Goal: Transaction & Acquisition: Obtain resource

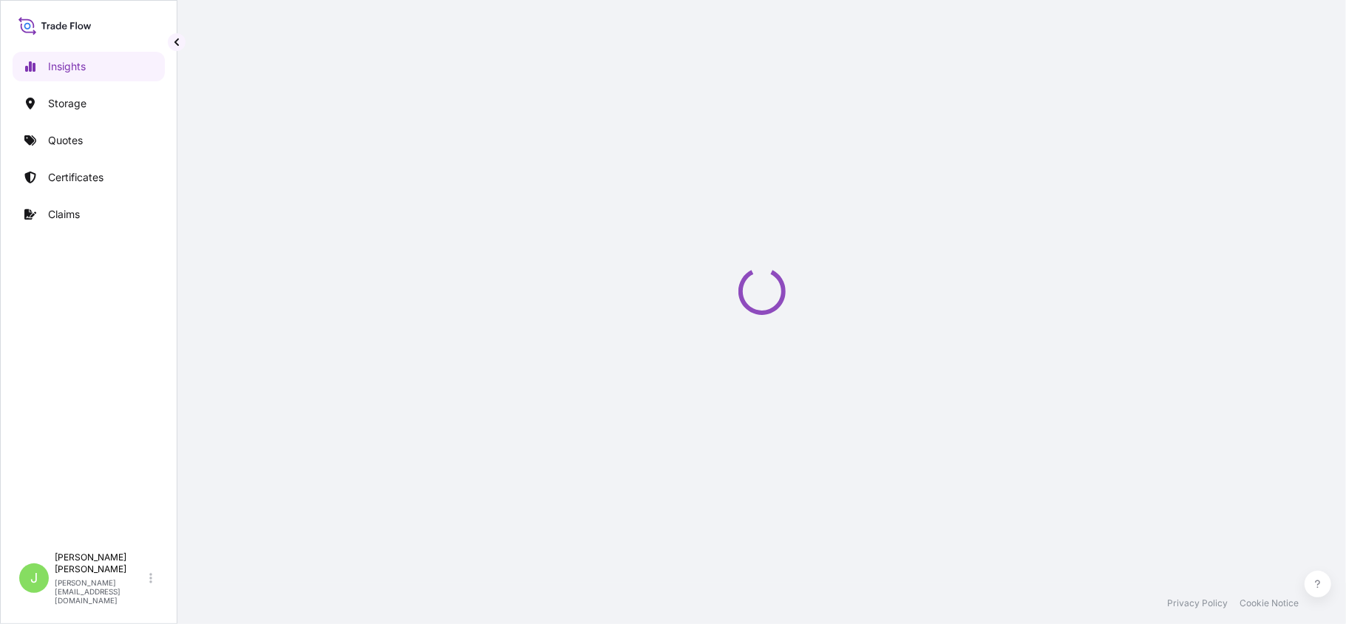
select select "2025"
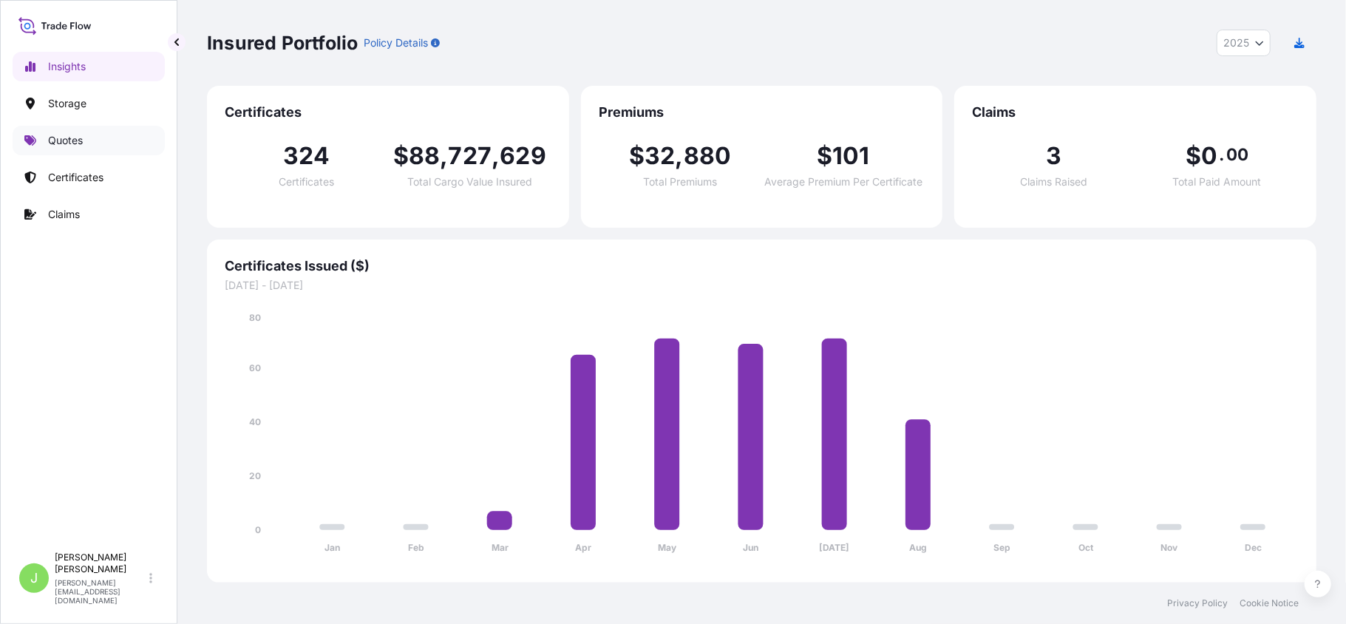
click at [75, 146] on p "Quotes" at bounding box center [65, 140] width 35 height 15
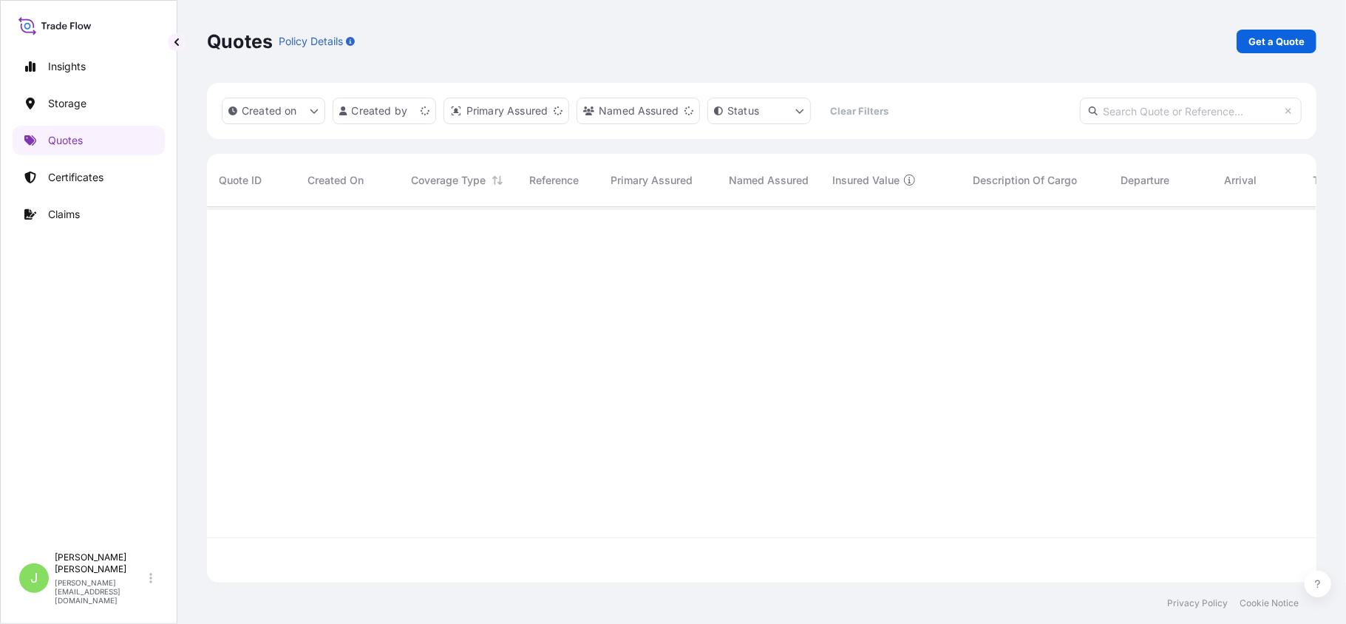
scroll to position [368, 1094]
click at [1251, 48] on p "Get a Quote" at bounding box center [1276, 41] width 56 height 15
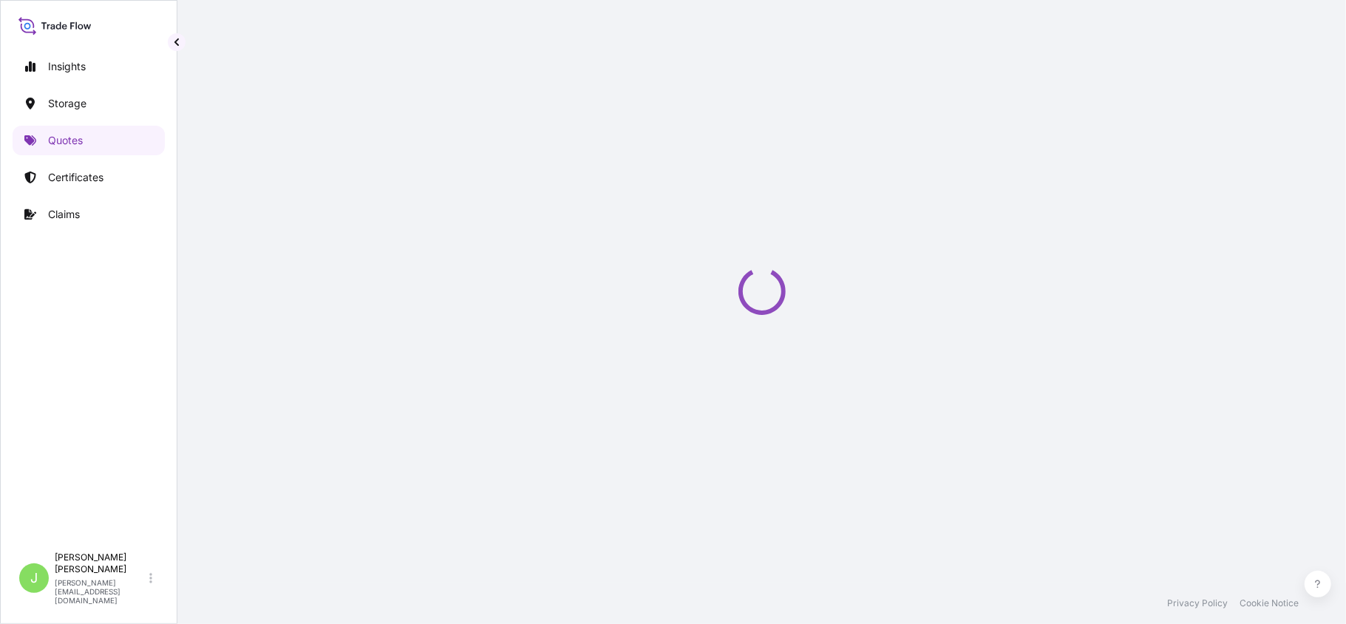
select select "Water"
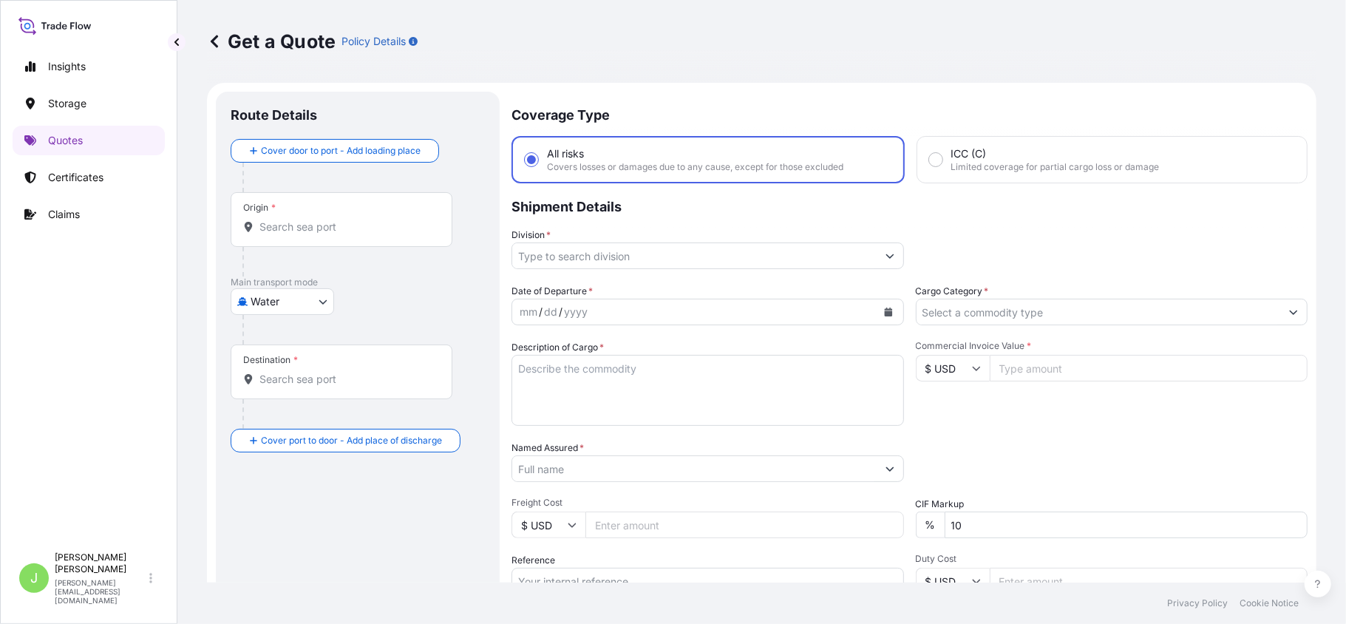
scroll to position [24, 0]
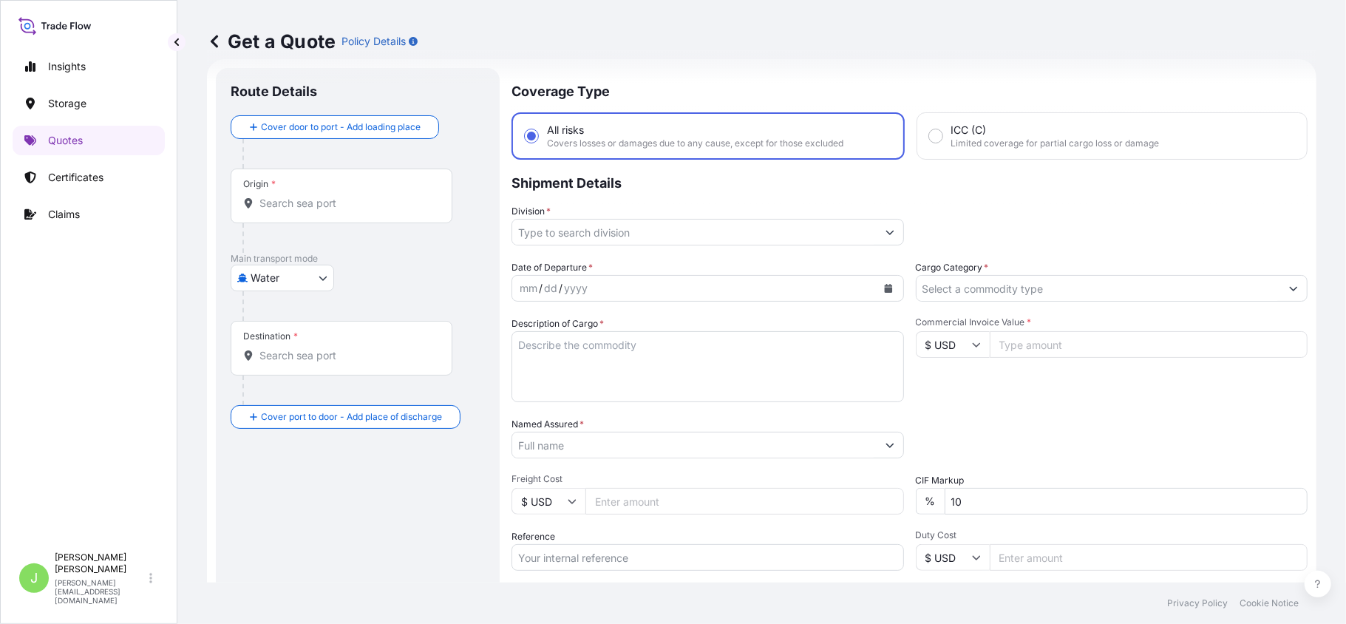
click at [381, 207] on input "Origin *" at bounding box center [346, 203] width 174 height 15
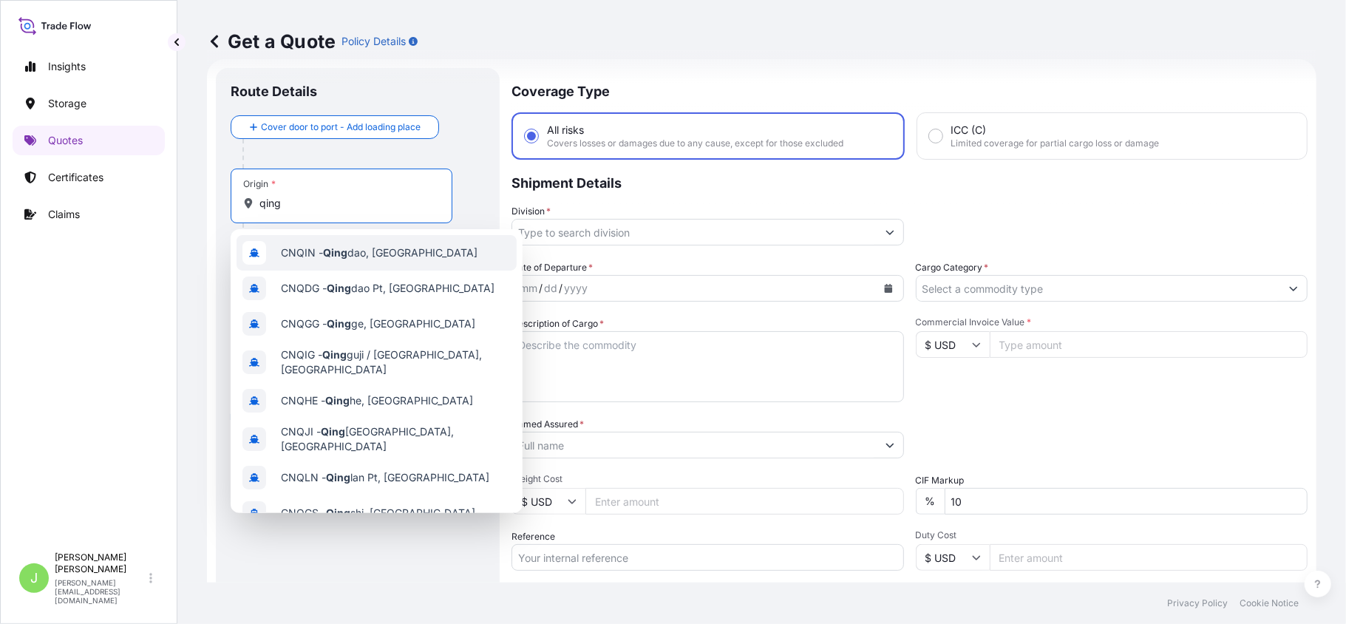
click at [364, 250] on span "CNQIN - [PERSON_NAME], [GEOGRAPHIC_DATA]" at bounding box center [379, 252] width 197 height 15
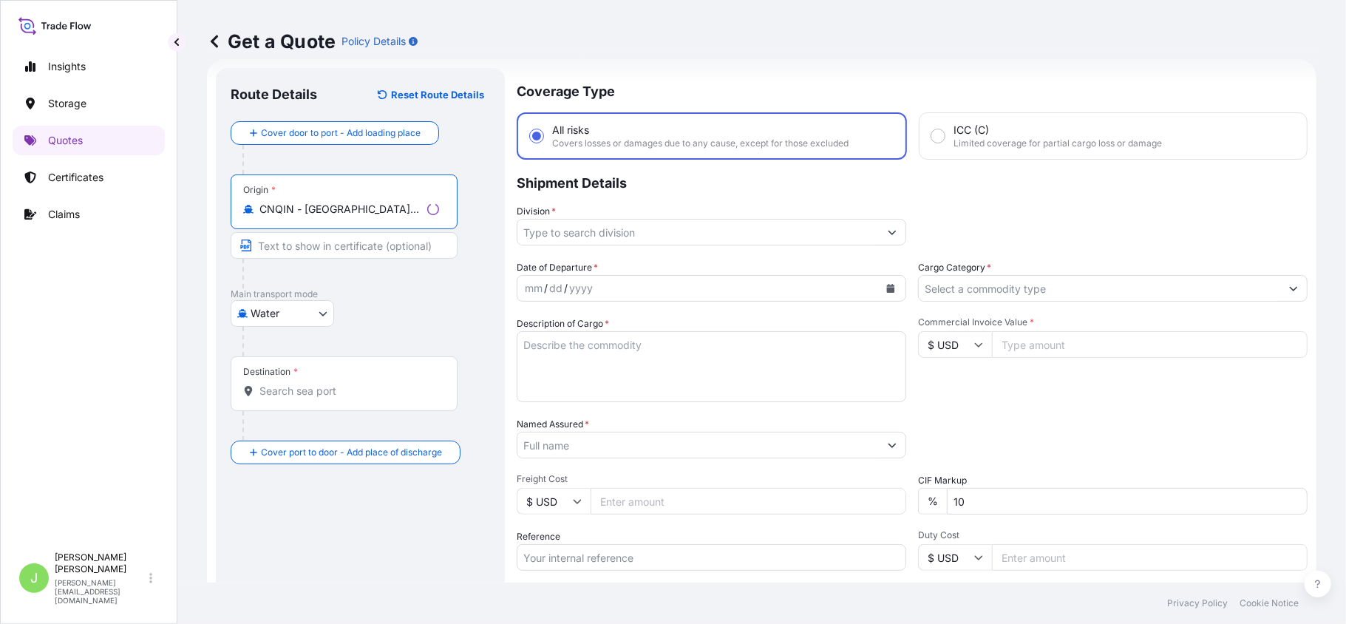
type input "CNQIN - [GEOGRAPHIC_DATA], [GEOGRAPHIC_DATA]"
click at [299, 395] on input "Destination *" at bounding box center [349, 391] width 180 height 15
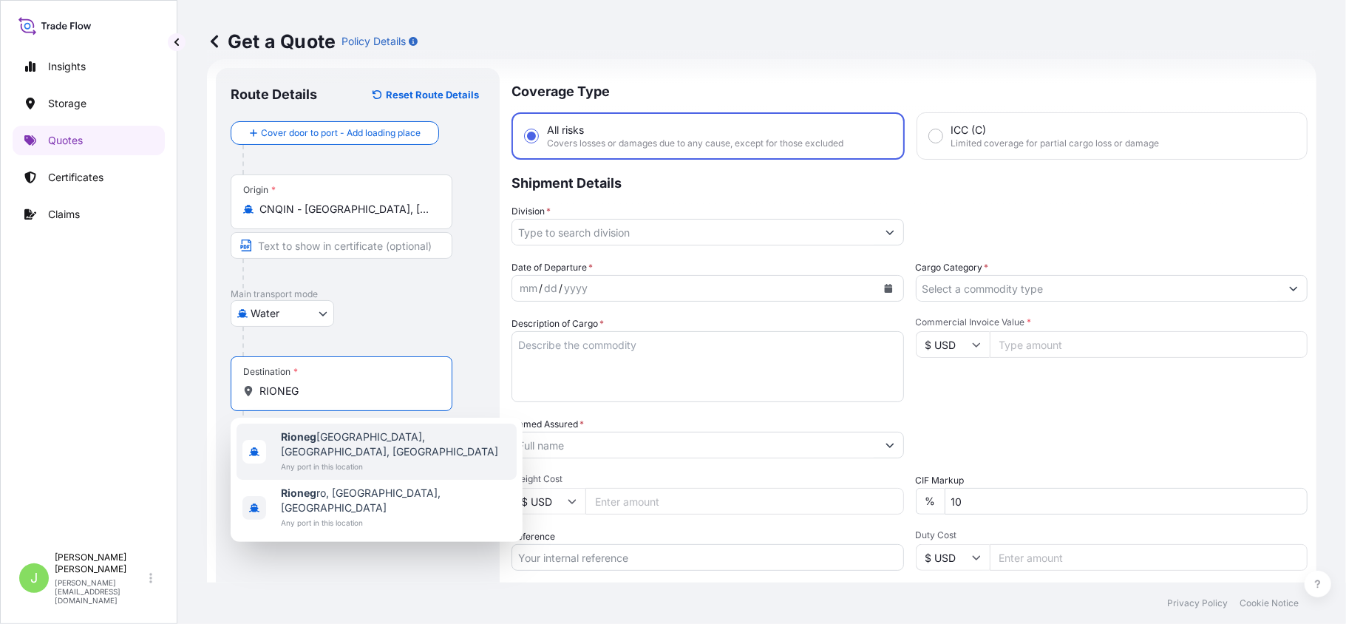
click at [301, 441] on b "Rioneg" at bounding box center [298, 436] width 35 height 13
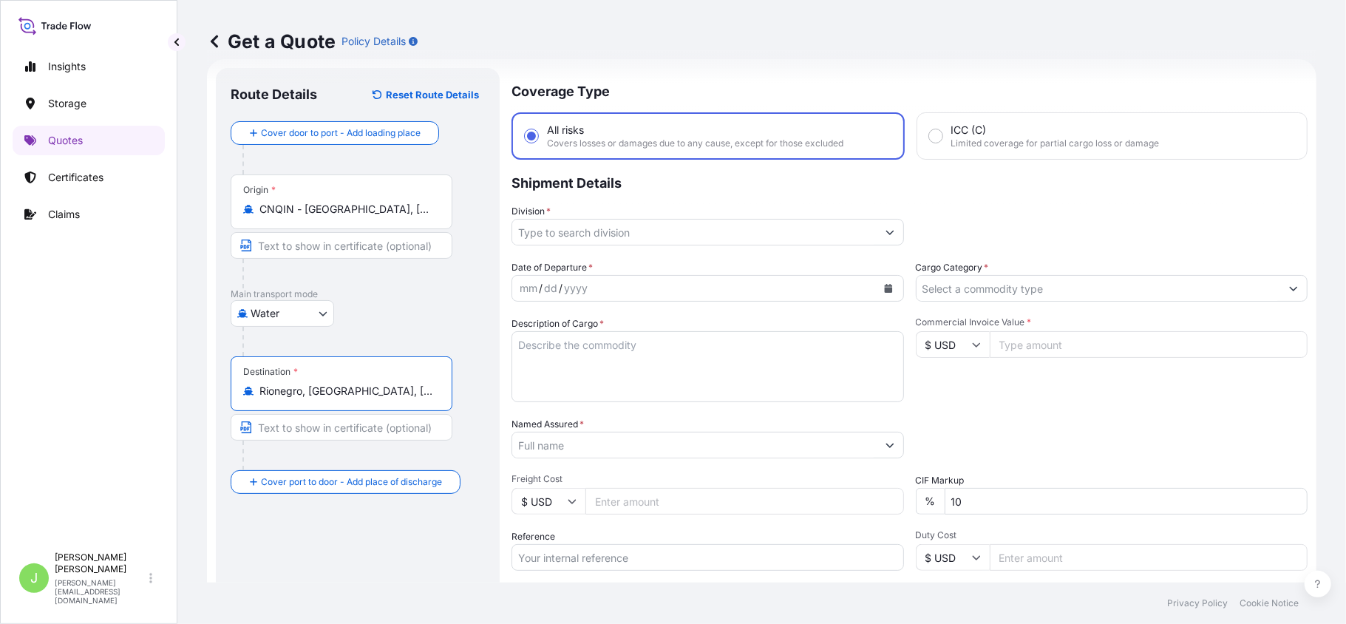
type input "Rionegro, [GEOGRAPHIC_DATA], [GEOGRAPHIC_DATA]"
click at [554, 228] on input "Division *" at bounding box center [694, 232] width 364 height 27
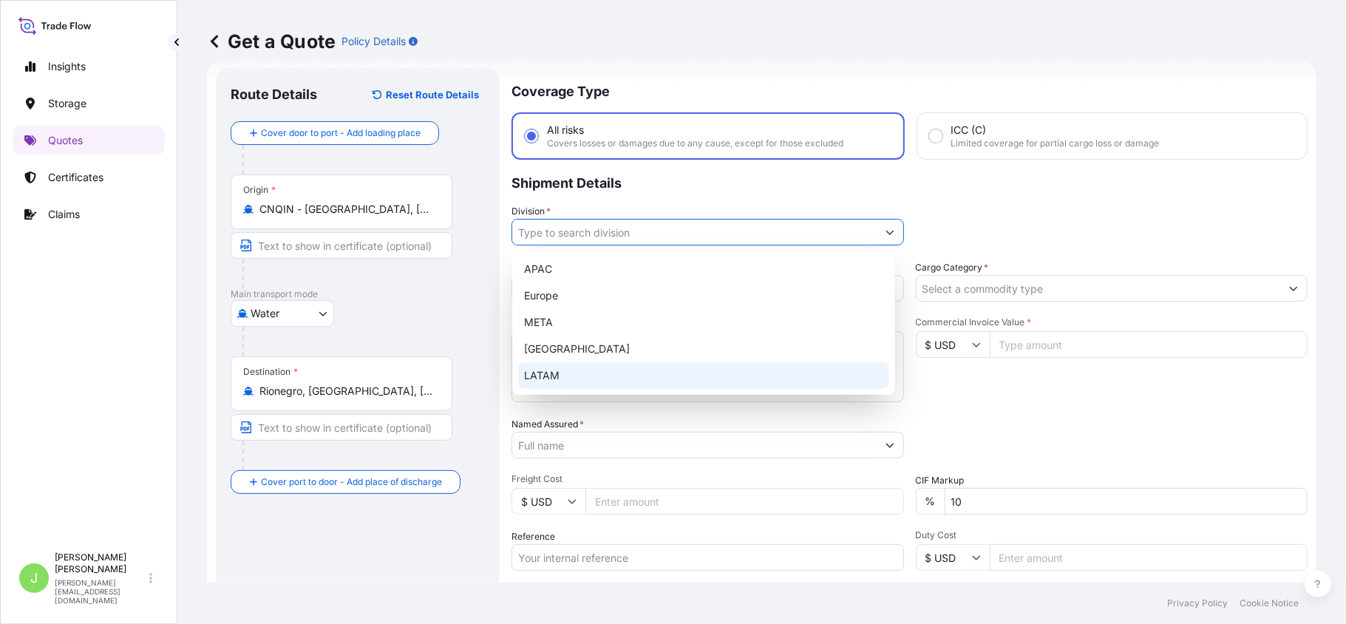
click at [568, 367] on div "LATAM" at bounding box center [703, 375] width 371 height 27
type input "LATAM"
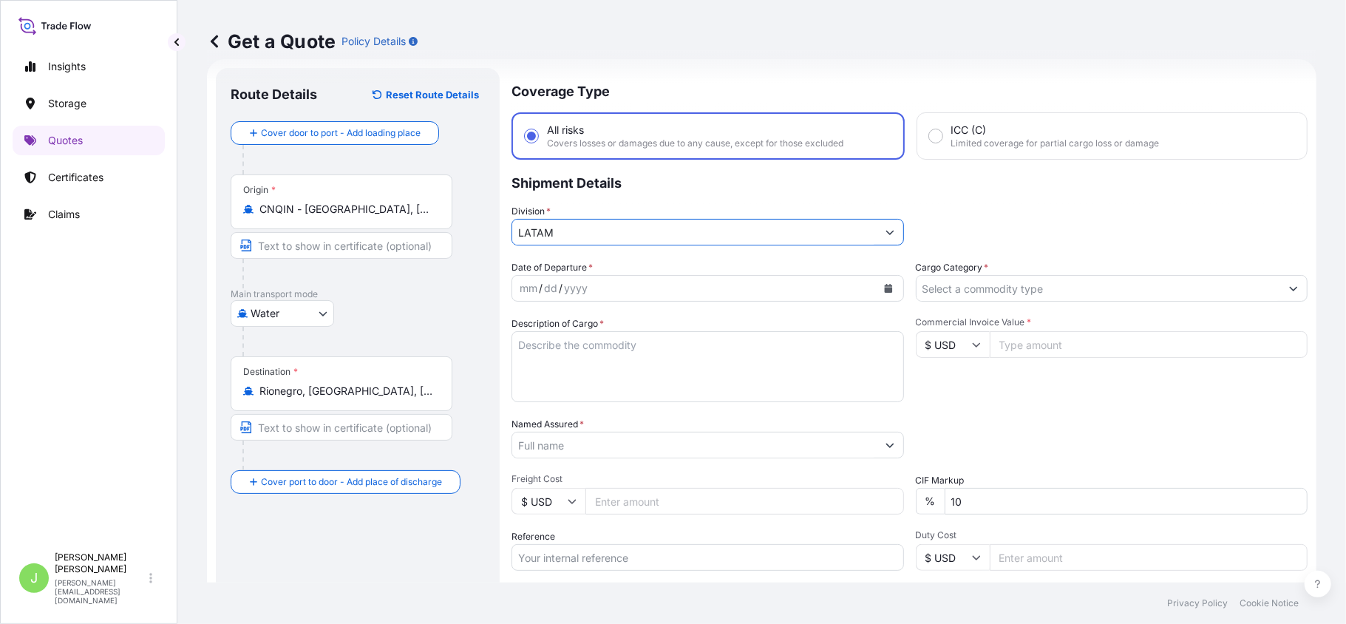
click at [961, 287] on input "Cargo Category *" at bounding box center [1098, 288] width 364 height 27
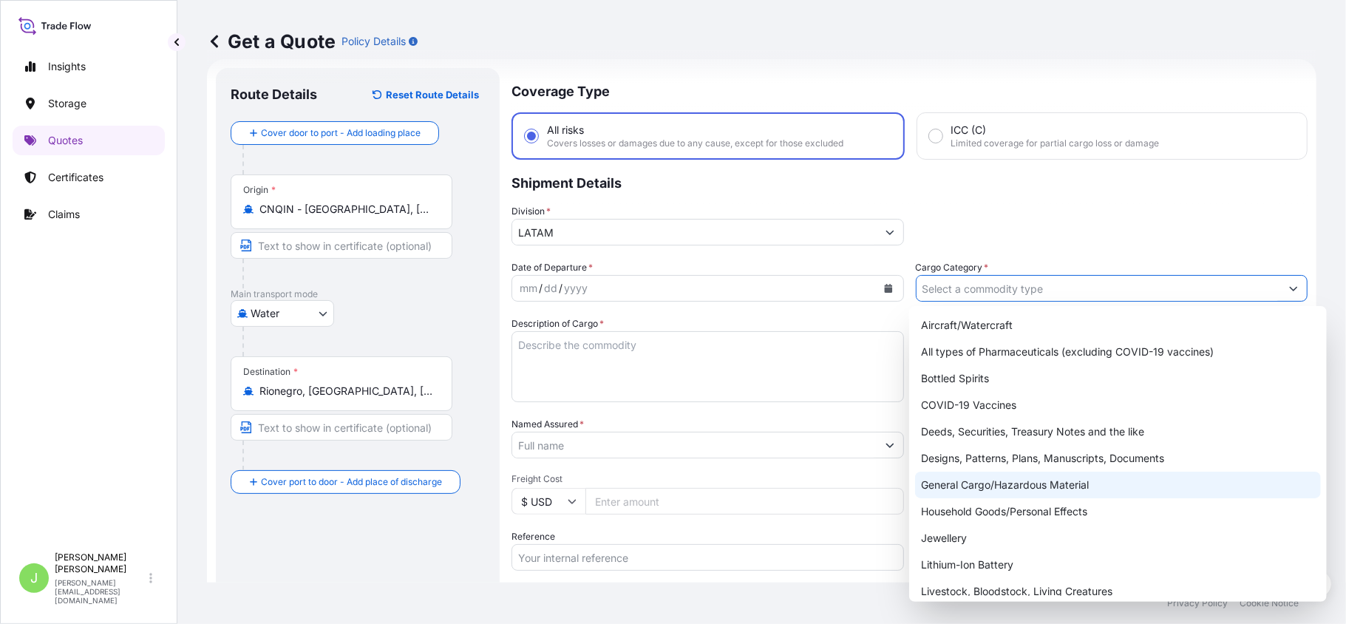
click at [955, 495] on div "General Cargo/Hazardous Material" at bounding box center [1118, 484] width 406 height 27
type input "General Cargo/Hazardous Material"
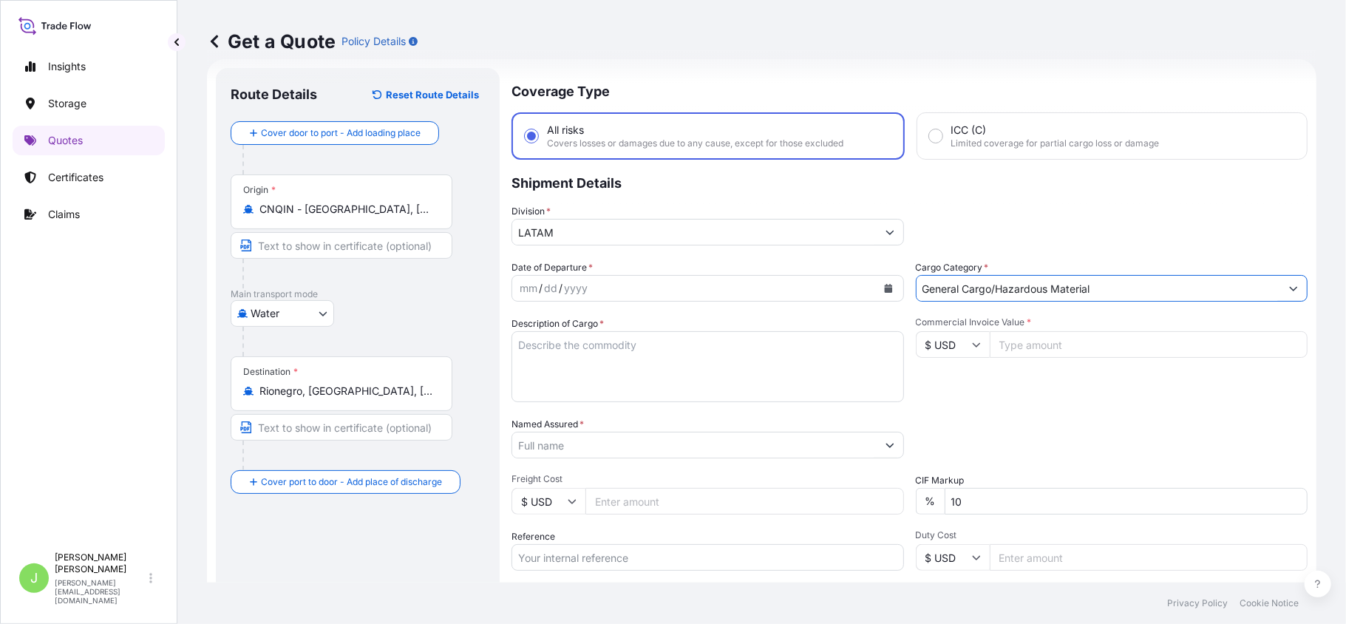
click at [692, 278] on div "mm / dd / yyyy" at bounding box center [694, 288] width 364 height 27
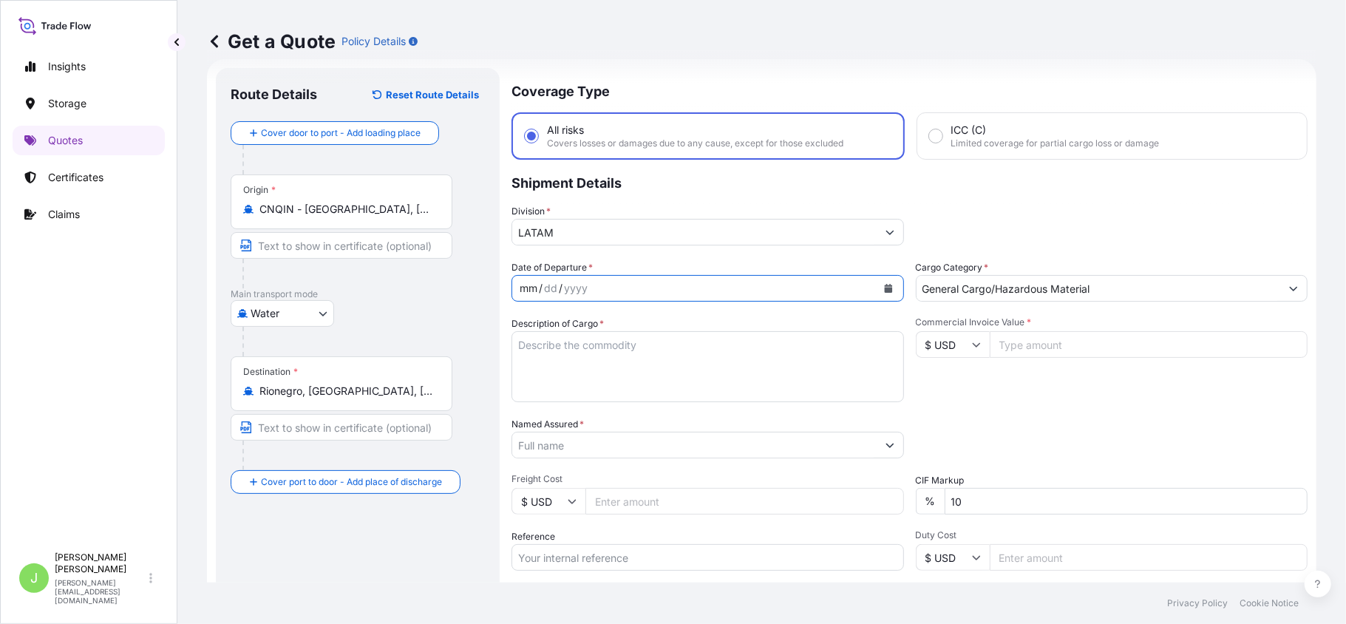
click at [887, 293] on button "Calendar" at bounding box center [888, 288] width 24 height 24
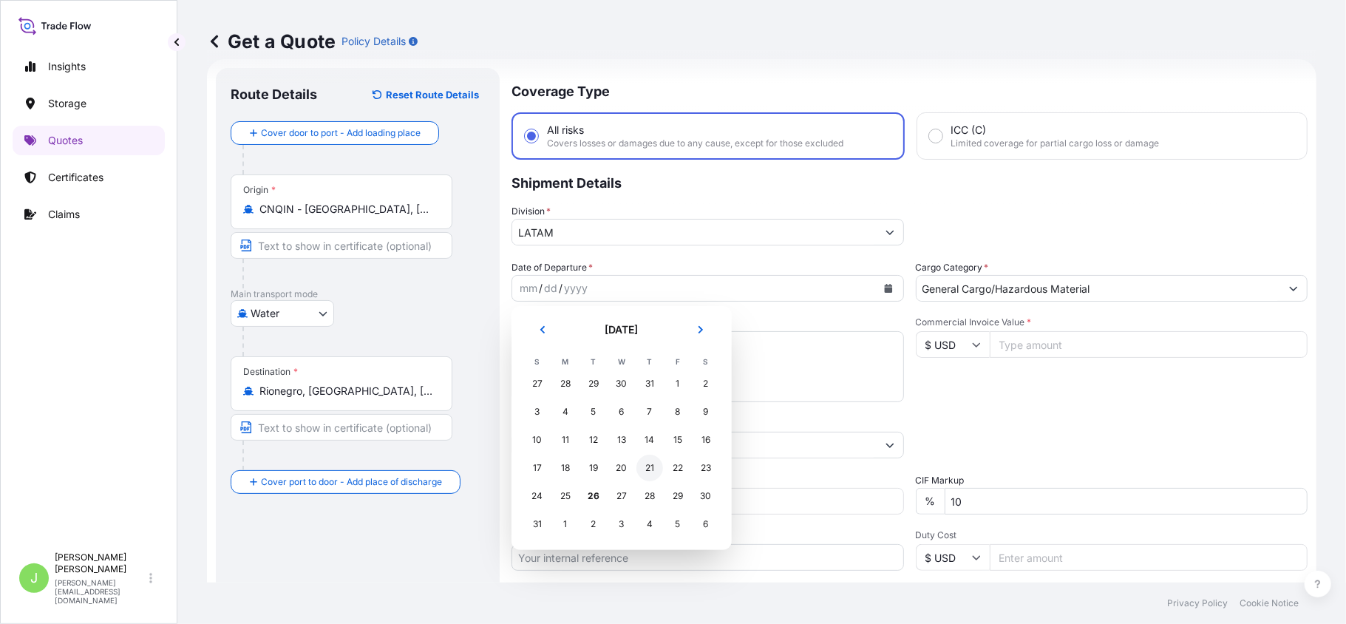
click at [644, 468] on div "21" at bounding box center [649, 467] width 27 height 27
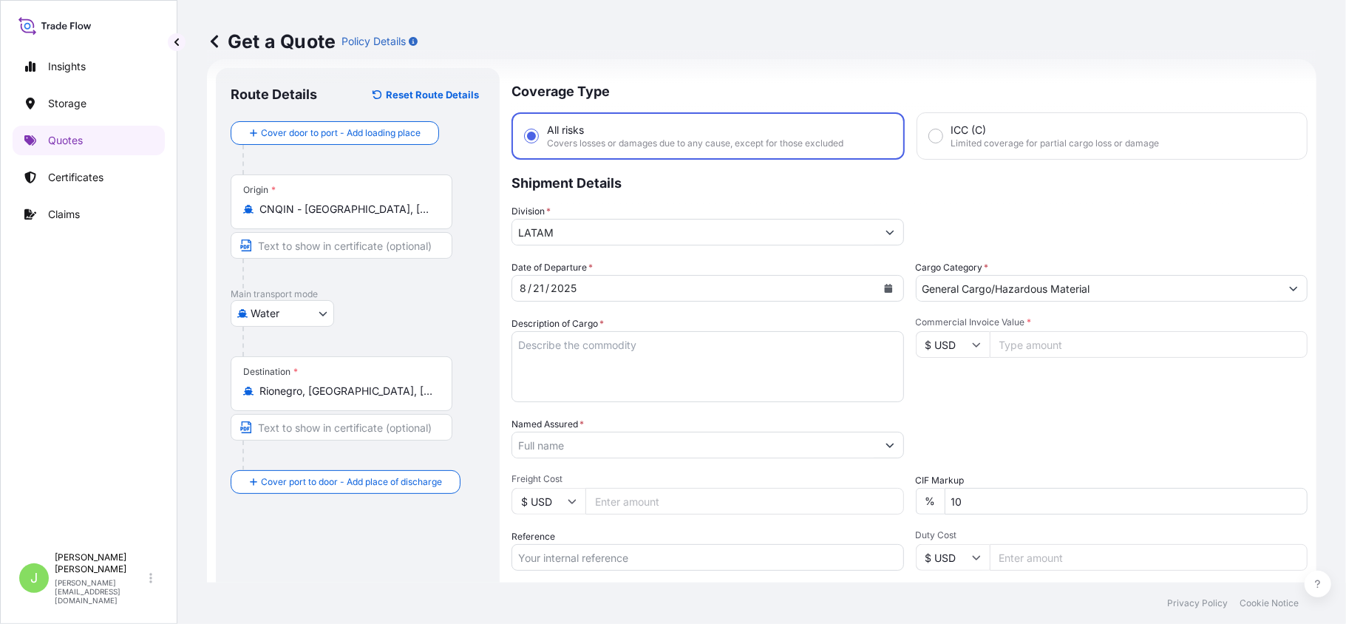
click at [530, 350] on textarea "Description of Cargo *" at bounding box center [707, 366] width 392 height 71
paste textarea "CANNED FRUIT COCKTAIL 820G X 12 CANNED SWEET CORN 340G X 24 CANNED BEETROOT DIC…"
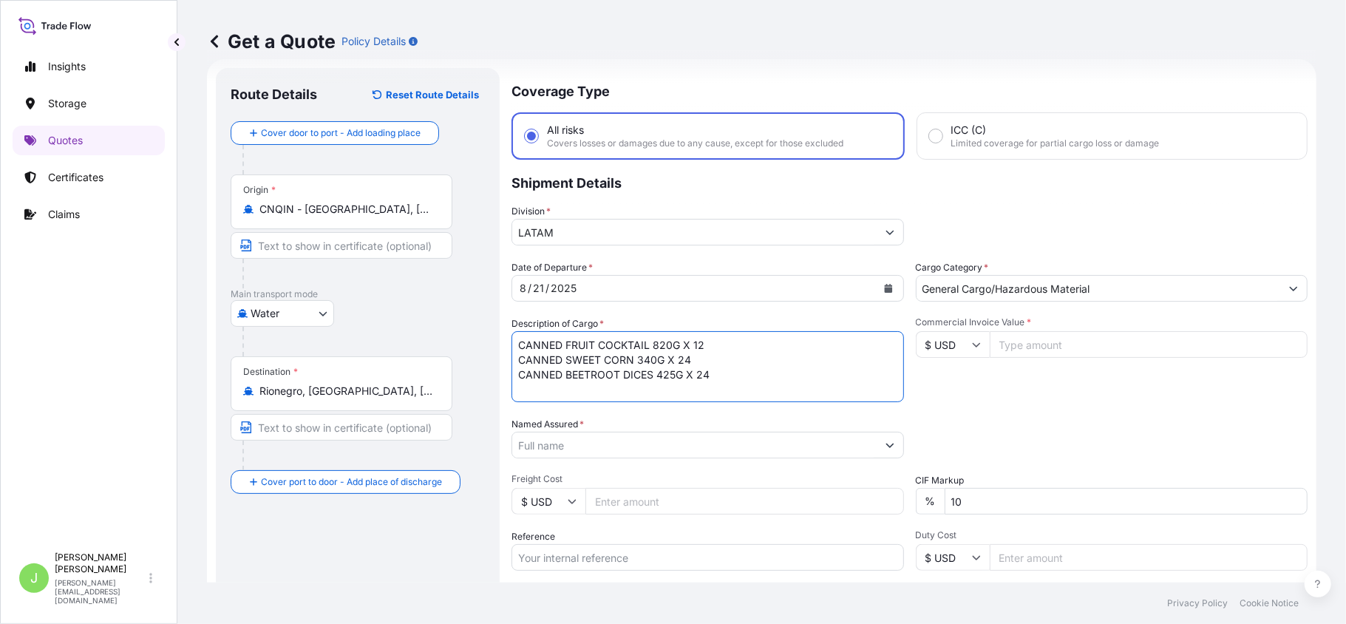
scroll to position [10, 0]
type textarea "CANNED FRUIT COCKTAIL 820G X 12 CANNED SWEET CORN 340G X 24 CANNED BEETROOT DIC…"
click at [525, 441] on input "Named Assured *" at bounding box center [694, 445] width 364 height 27
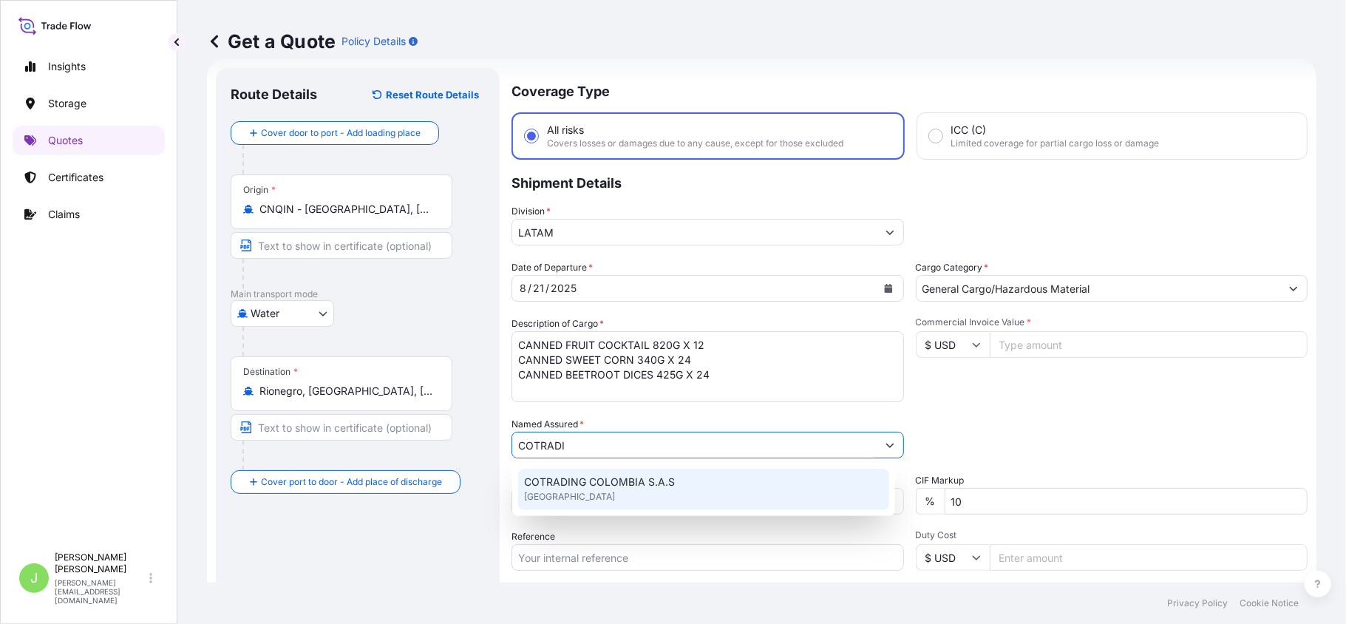
click at [581, 486] on span "COTRADING COLOMBIA S.A.S" at bounding box center [599, 481] width 151 height 15
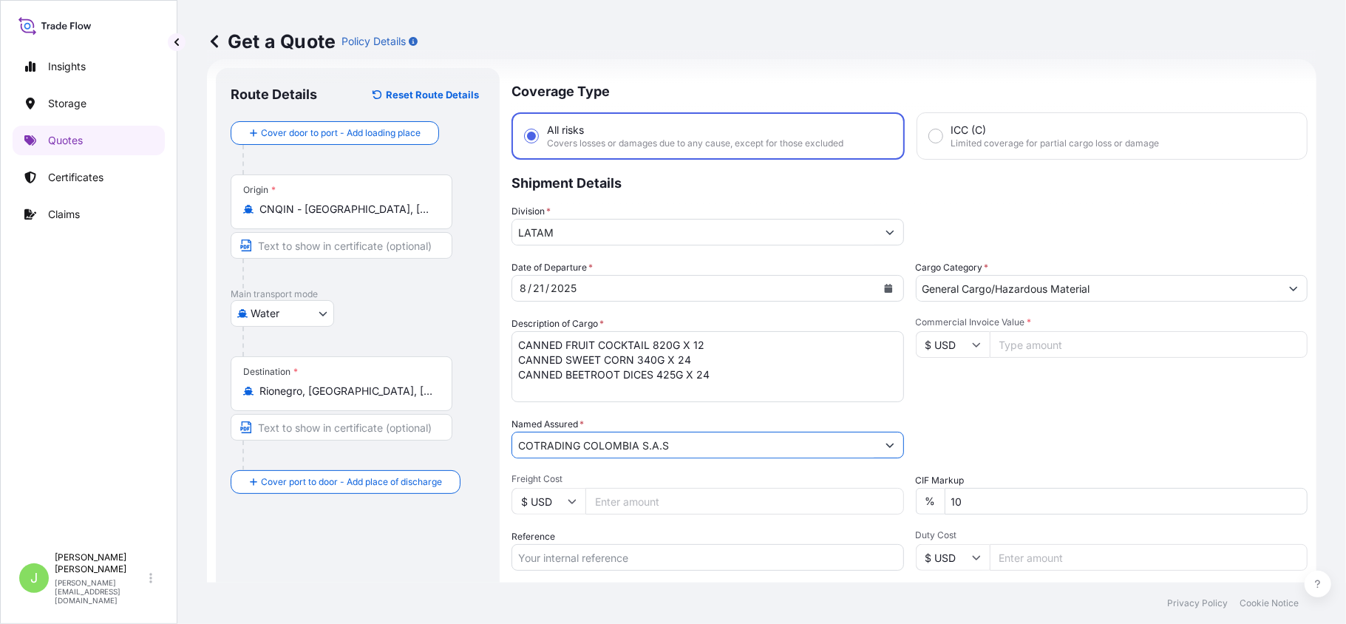
type input "COTRADING COLOMBIA S.A.S"
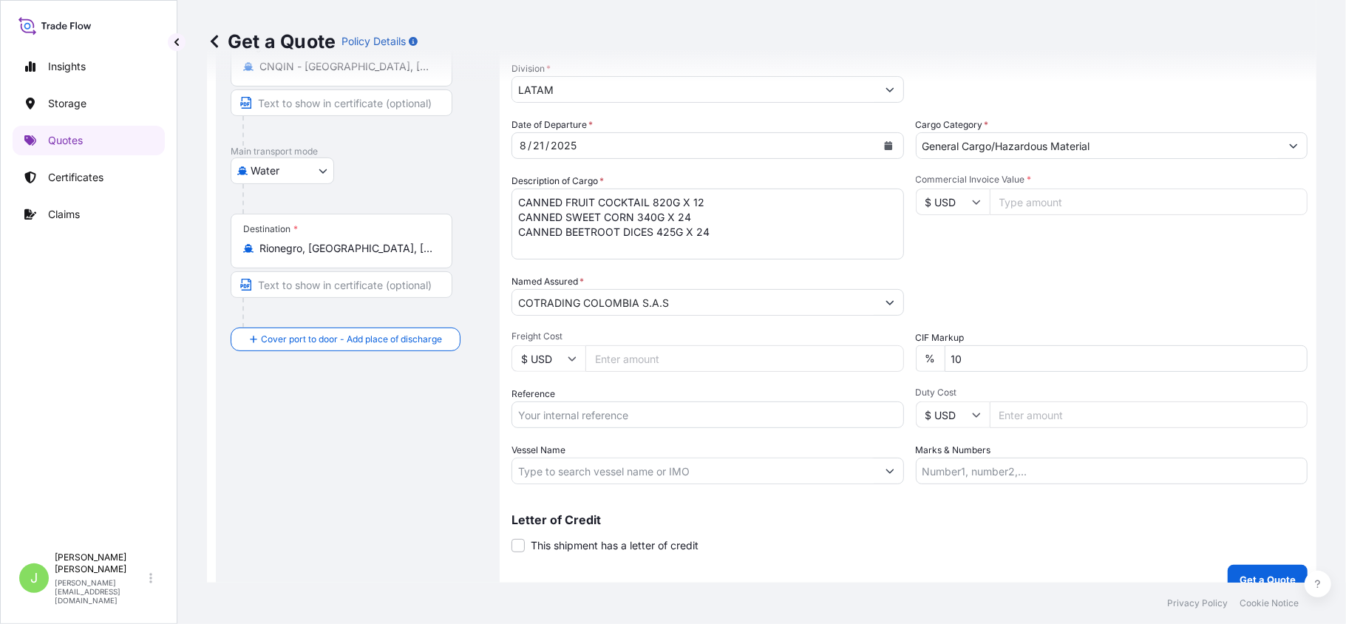
scroll to position [186, 0]
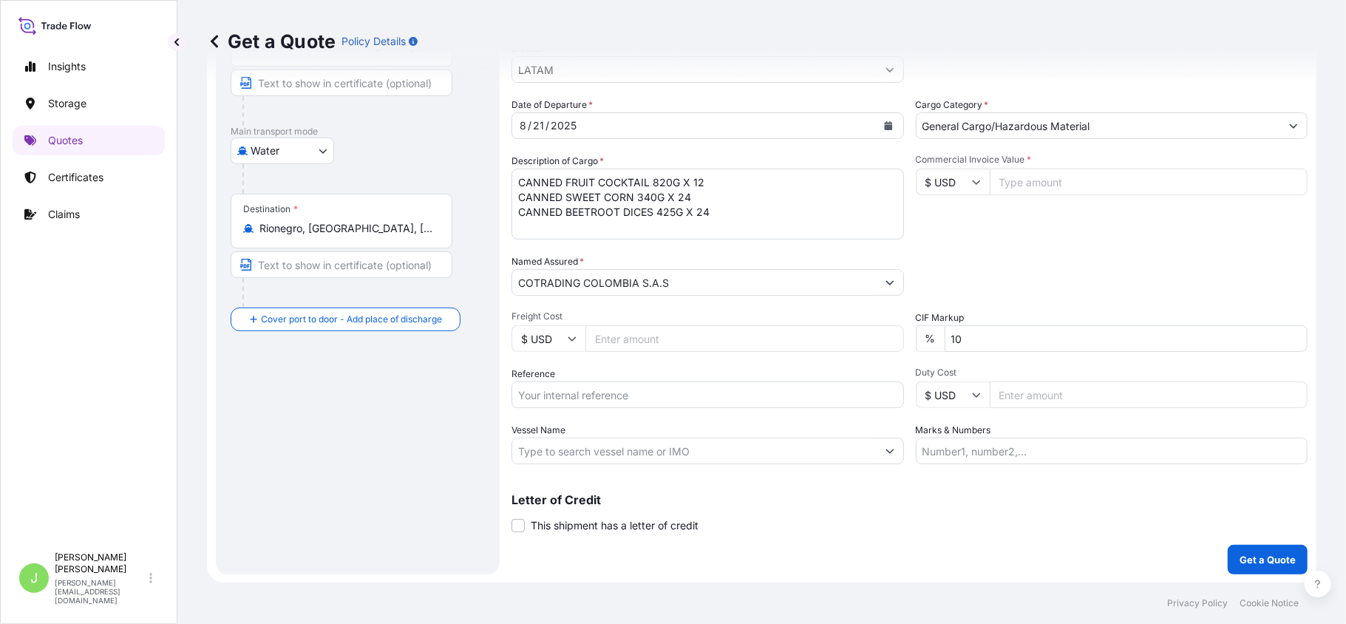
click at [565, 396] on input "Reference" at bounding box center [707, 394] width 392 height 27
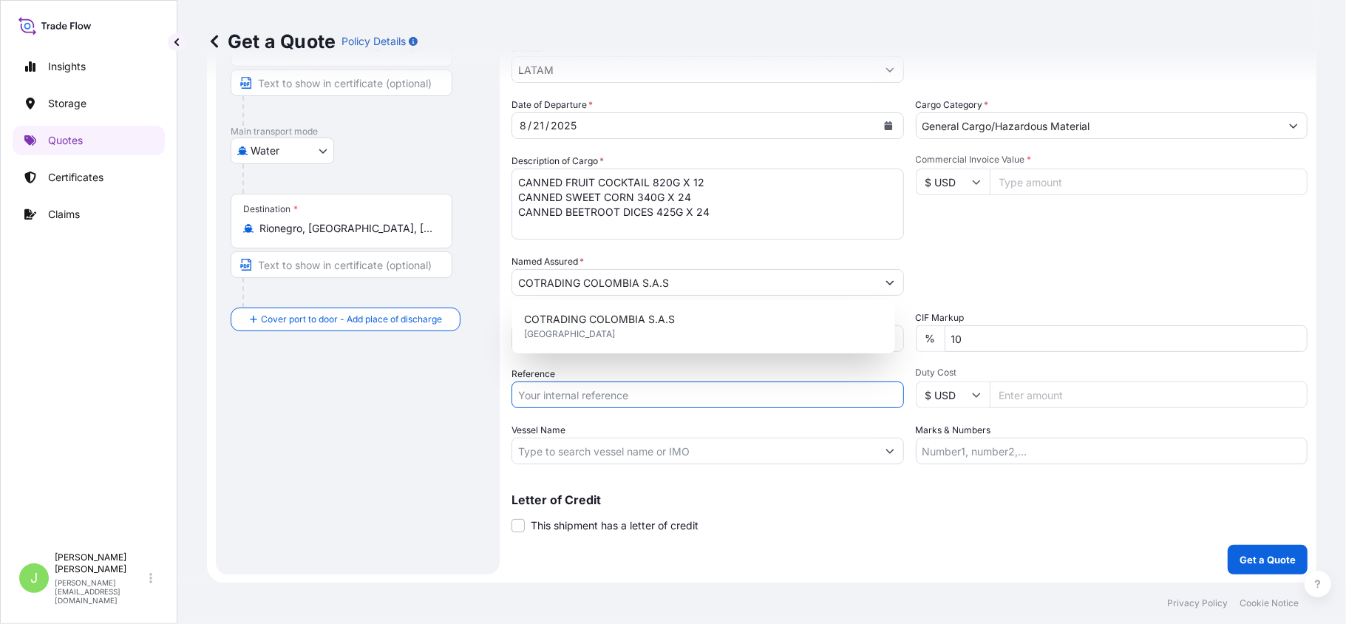
paste input "CO4011153243"
type input "CO4011153243"
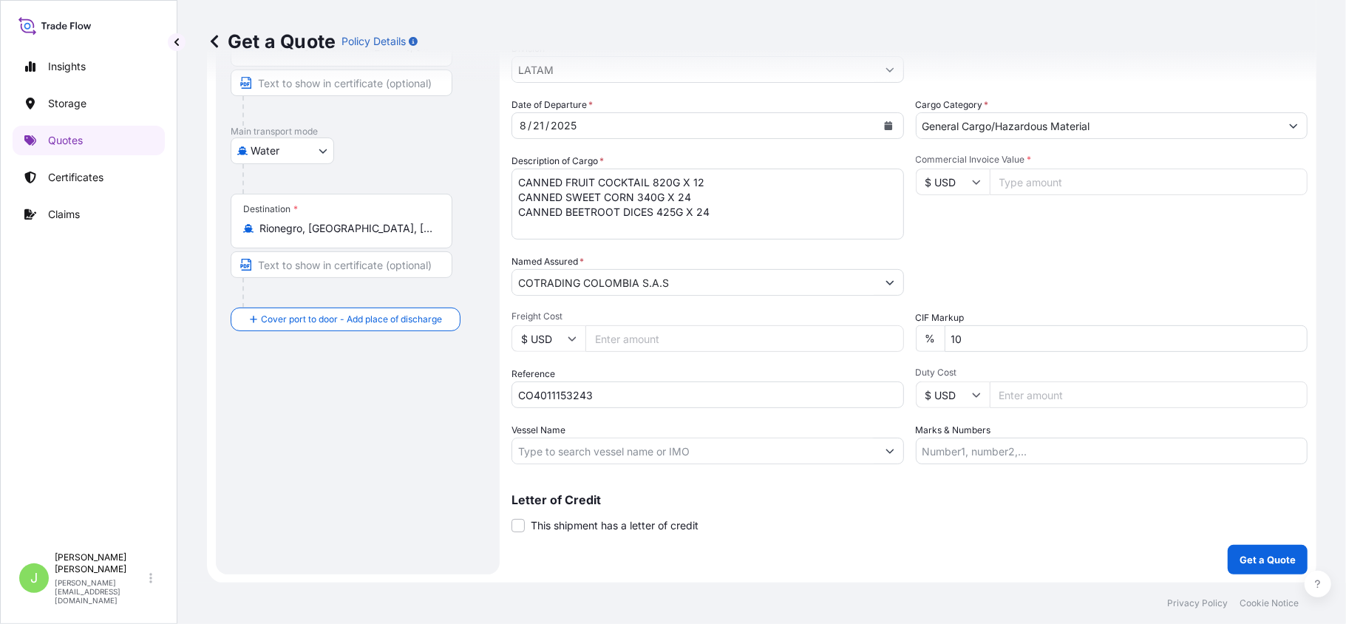
click at [315, 476] on div "Route Details Reset Route Details Cover door to port - Add loading place Place …" at bounding box center [358, 239] width 254 height 639
click at [656, 448] on input "Vessel Name" at bounding box center [694, 450] width 364 height 27
paste input "CMA CGM [GEOGRAPHIC_DATA]"
click at [690, 446] on input "CMA CGM GALAPAGOS //" at bounding box center [694, 450] width 364 height 27
paste input "0WURJE2MA"
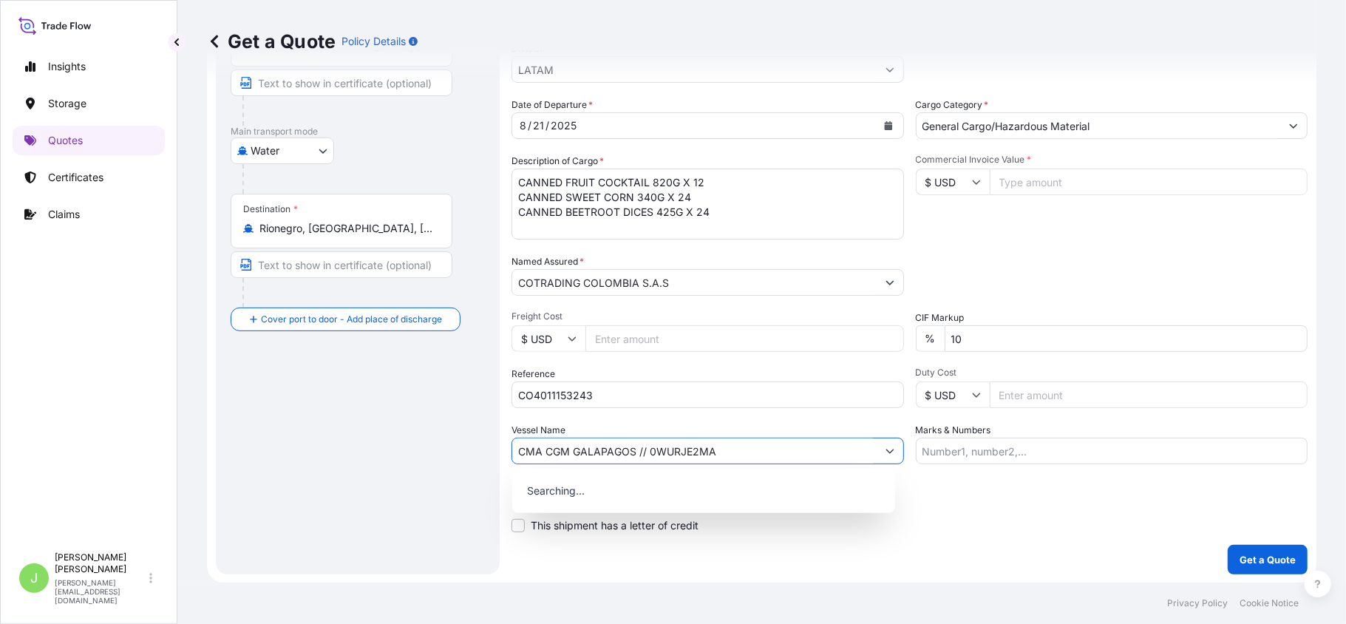
type input "CMA CGM GALAPAGOS // 0WURJE2MA"
click at [440, 476] on div "Route Details Reset Route Details Cover door to port - Add loading place Place …" at bounding box center [358, 239] width 254 height 639
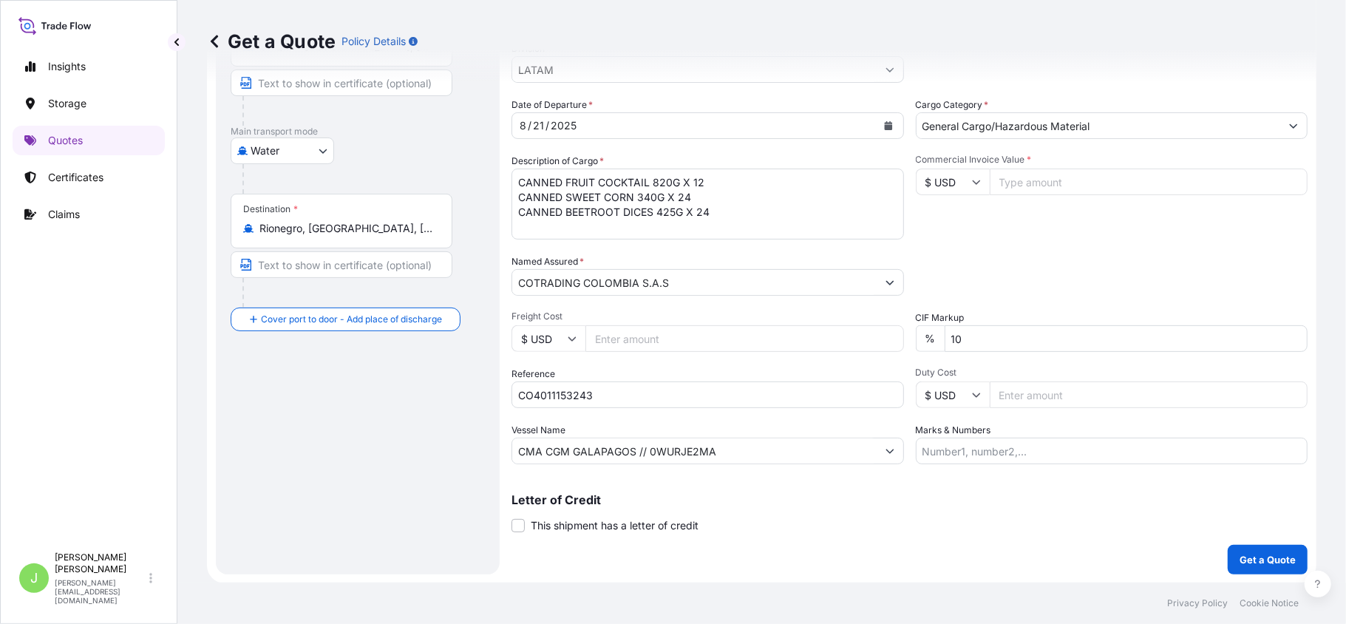
click at [1052, 181] on input "Commercial Invoice Value *" at bounding box center [1148, 181] width 318 height 27
type input "21820"
click at [1045, 395] on input "Duty Cost" at bounding box center [1148, 394] width 318 height 27
click at [1002, 438] on input "Marks & Numbers" at bounding box center [1112, 450] width 392 height 27
click at [950, 439] on input "Marks & Numbers" at bounding box center [1112, 450] width 392 height 27
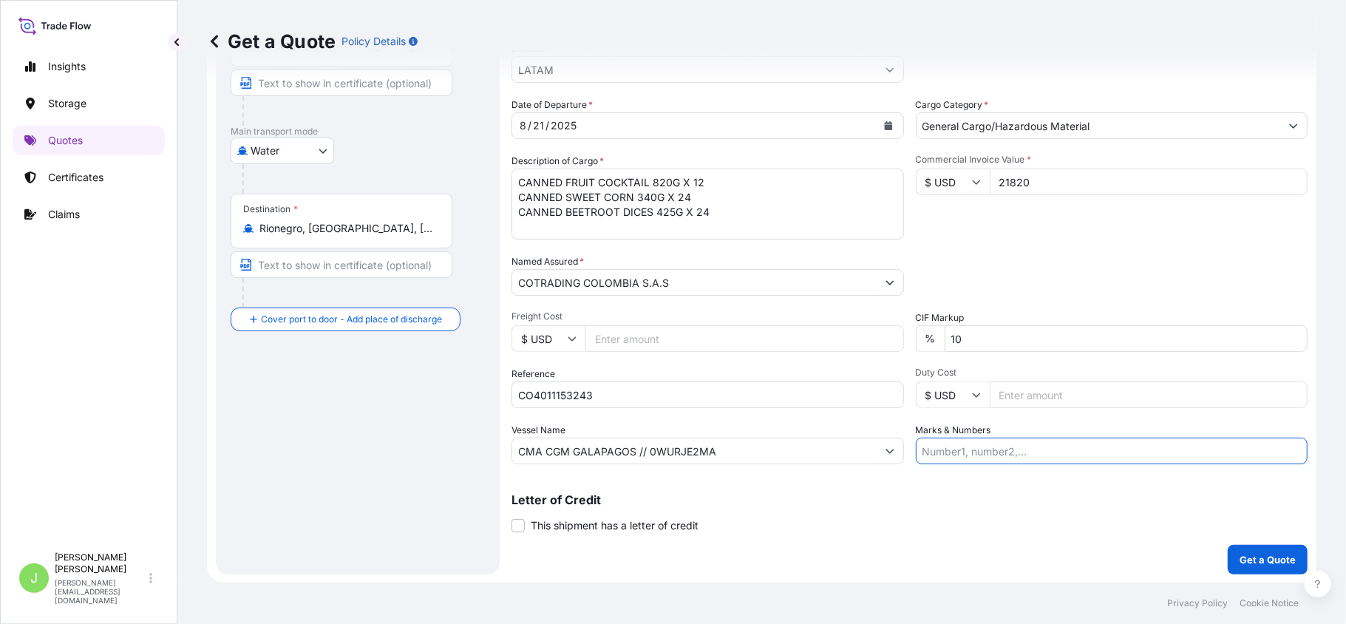
paste input "CQDSE0057466"
click at [1176, 448] on input "CQDSE0057466 // VENTA DEL SEGURO:" at bounding box center [1112, 450] width 392 height 27
paste input "0.35"
type input "CQDSE0057466 // VENTA DEL SEGURO: 0.35%"
click at [1249, 552] on p "Get a Quote" at bounding box center [1267, 559] width 56 height 15
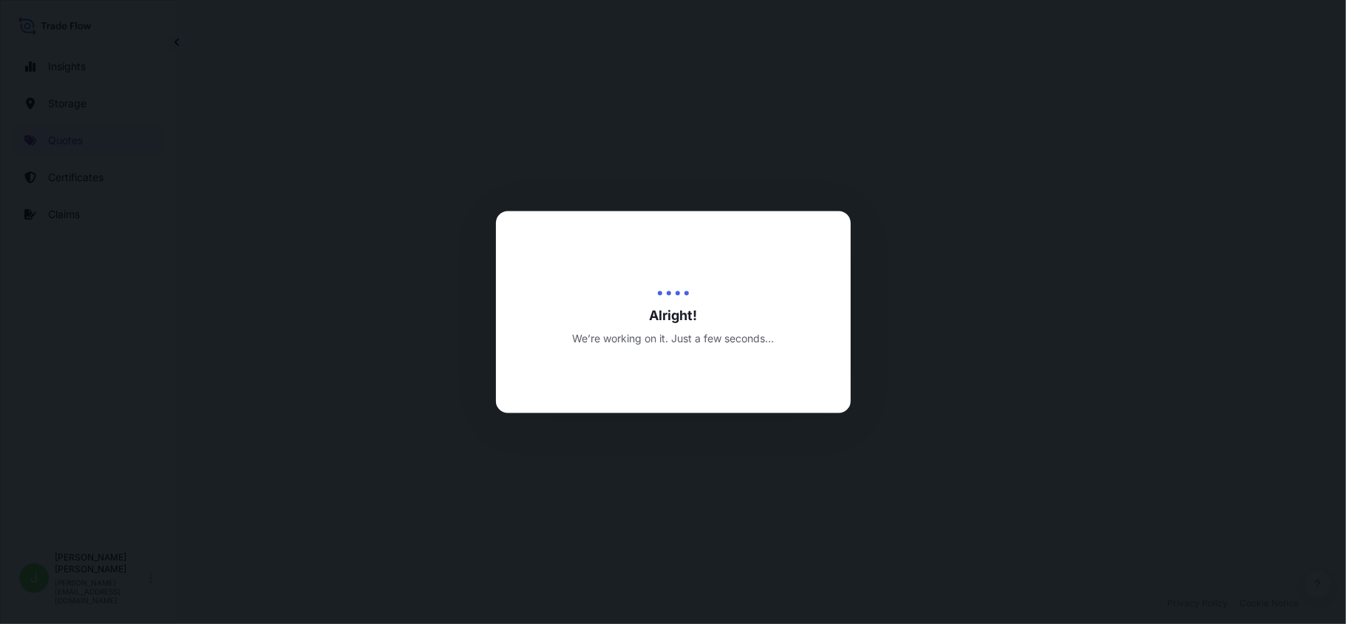
select select "Water"
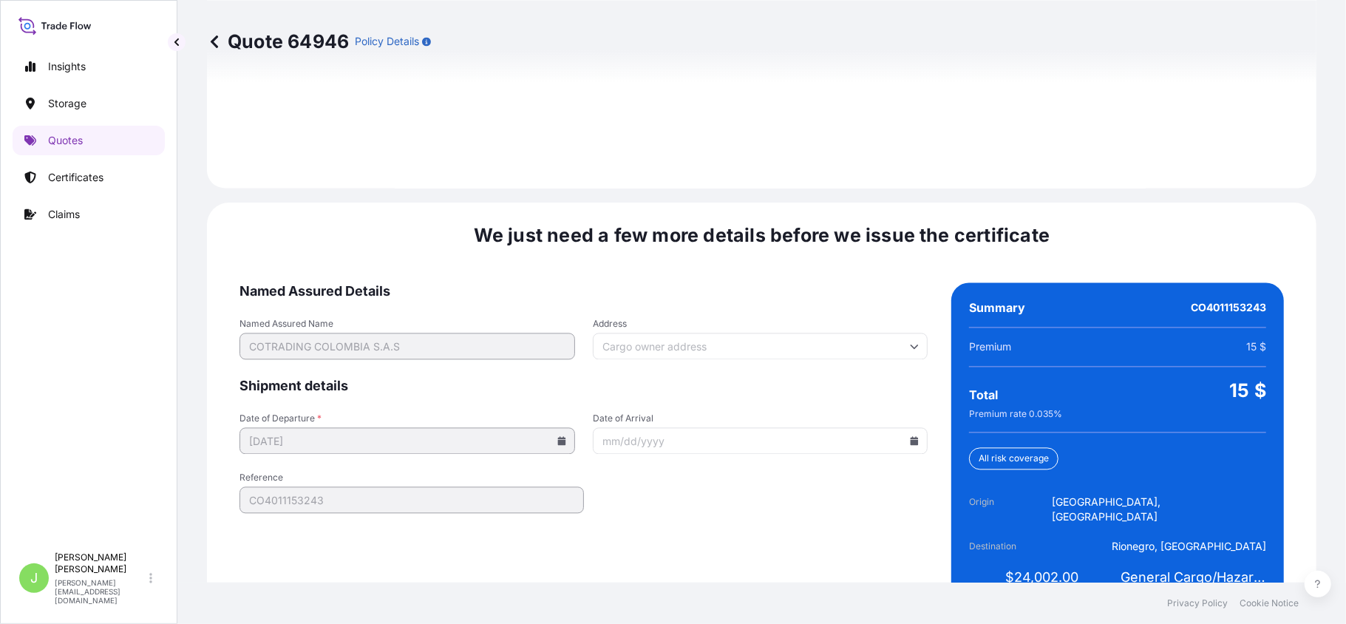
scroll to position [2164, 0]
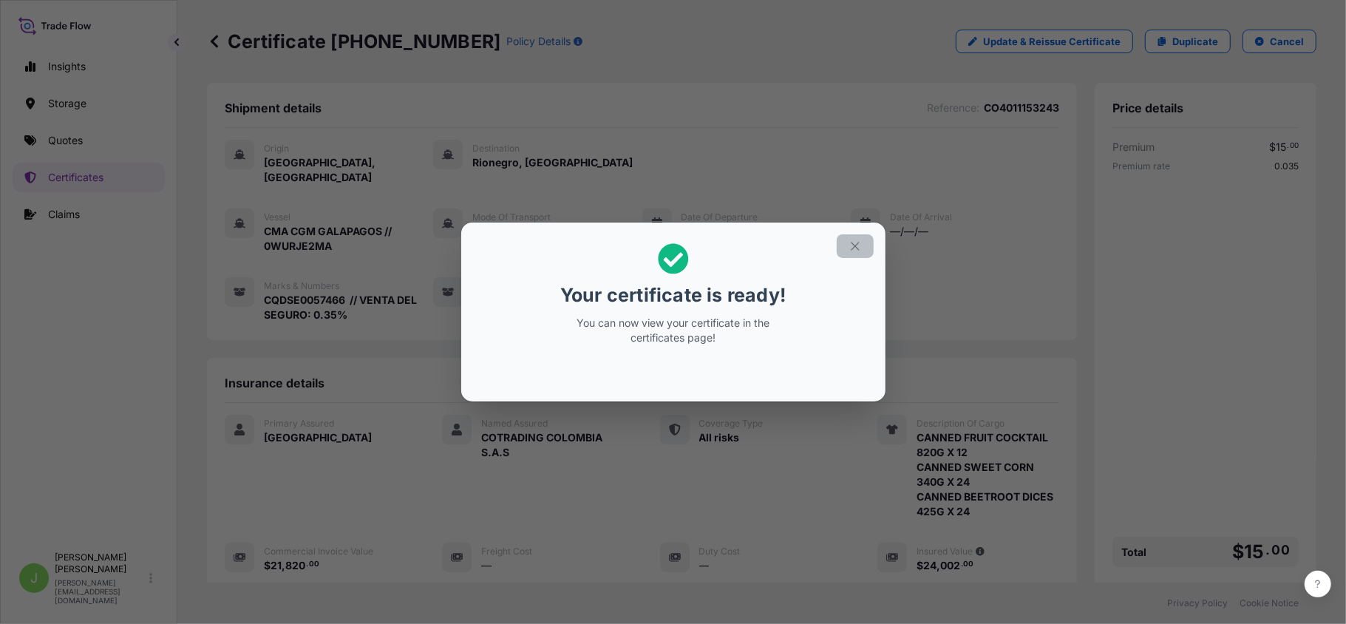
click at [849, 248] on icon "button" at bounding box center [854, 245] width 13 height 13
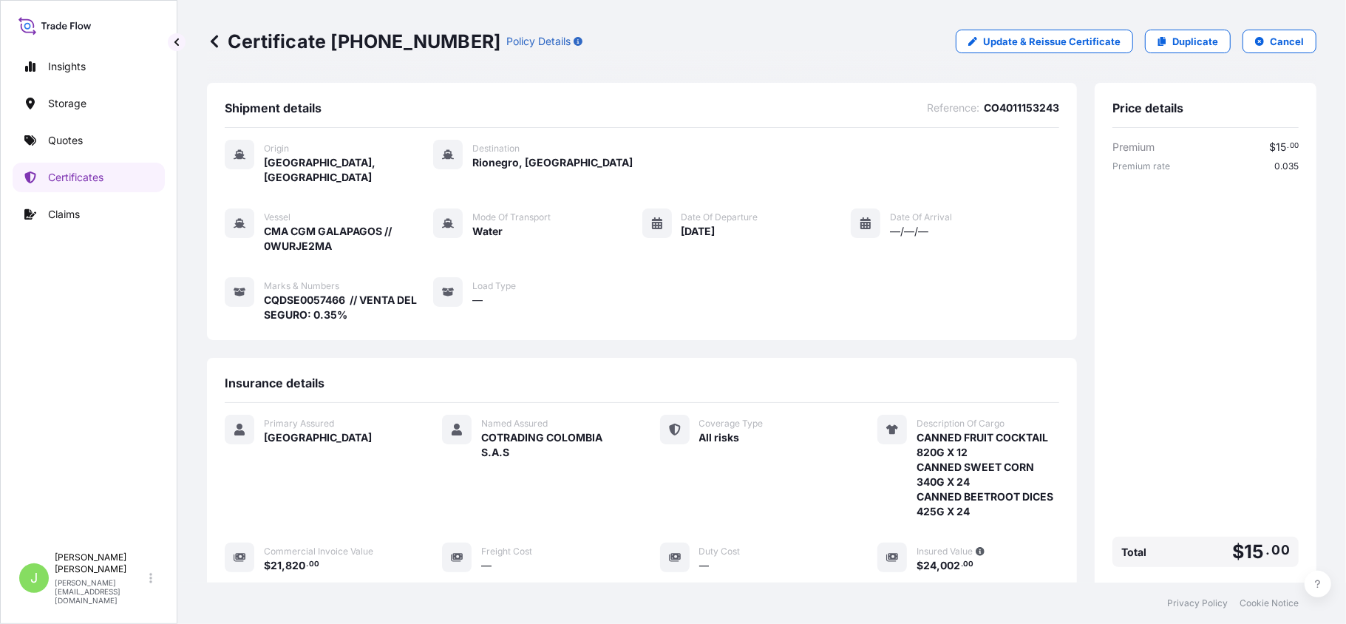
click at [231, 38] on p "Certificate [PHONE_NUMBER]" at bounding box center [353, 42] width 293 height 24
copy p "Certificate [PHONE_NUMBER]"
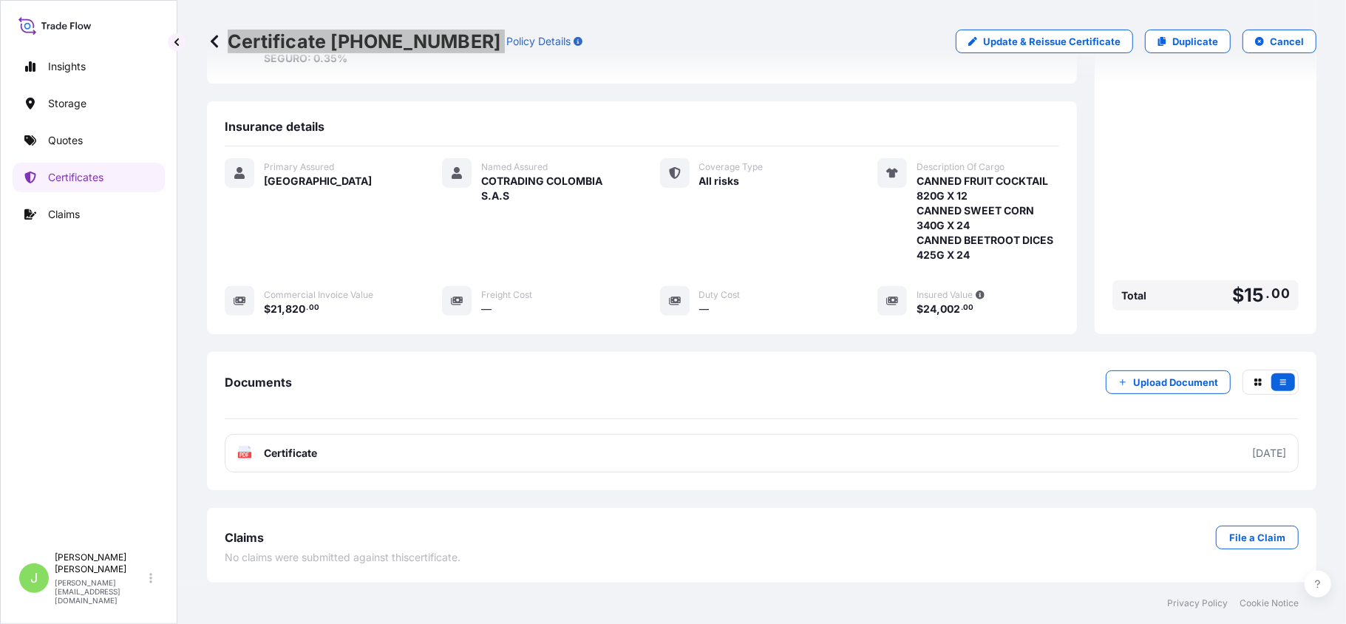
scroll to position [259, 0]
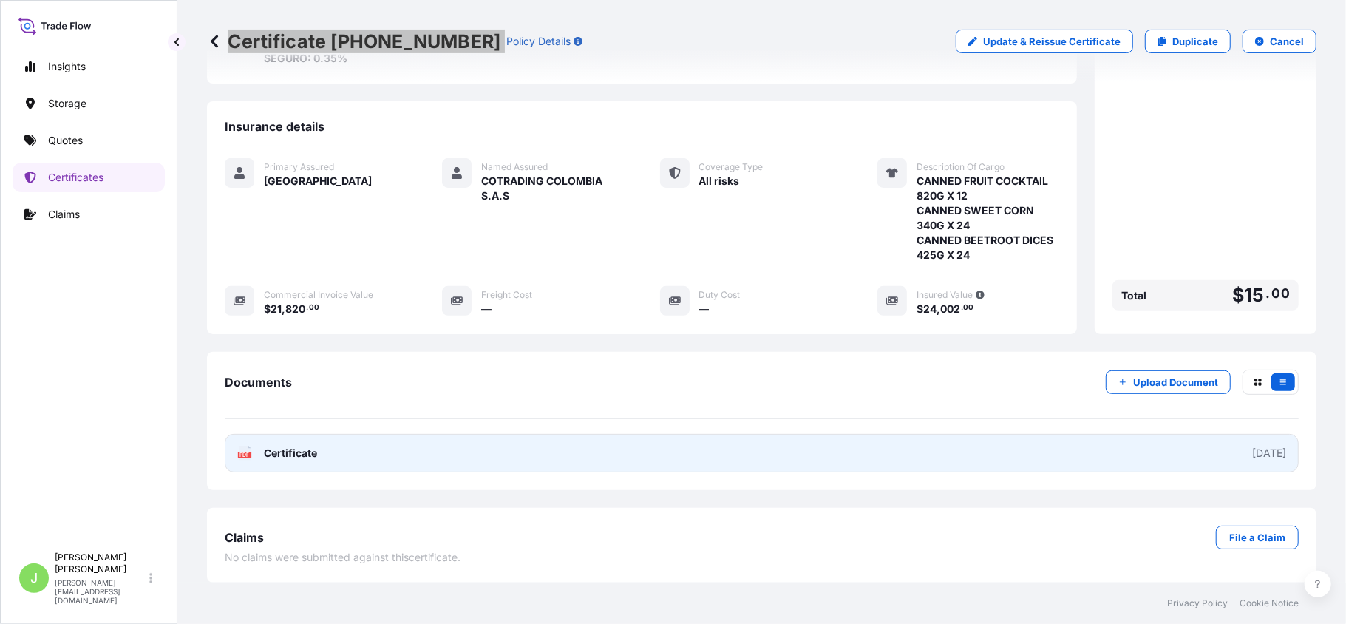
click at [263, 446] on div "PDF Certificate" at bounding box center [277, 453] width 80 height 15
